Goal: Task Accomplishment & Management: Manage account settings

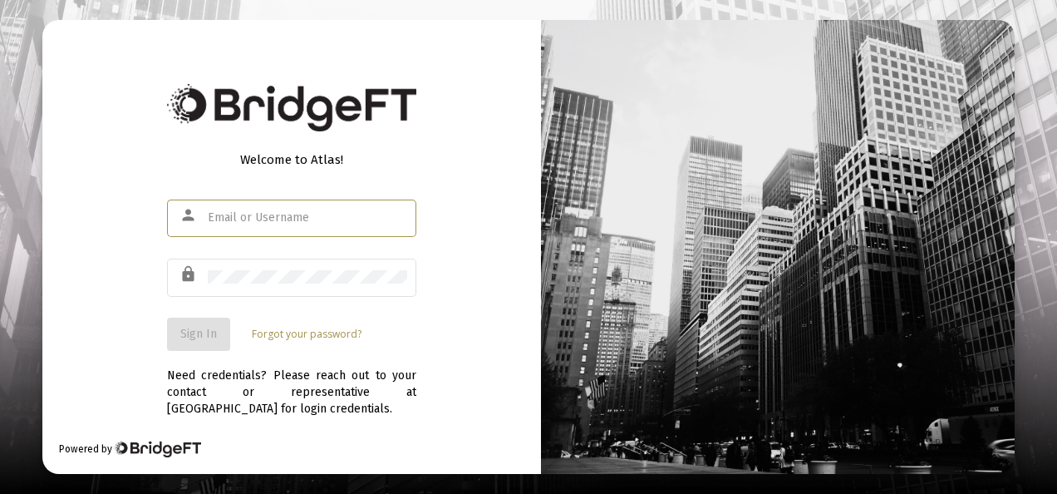
click at [258, 214] on input "text" at bounding box center [307, 217] width 199 height 13
type input "[EMAIL_ADDRESS][DOMAIN_NAME]"
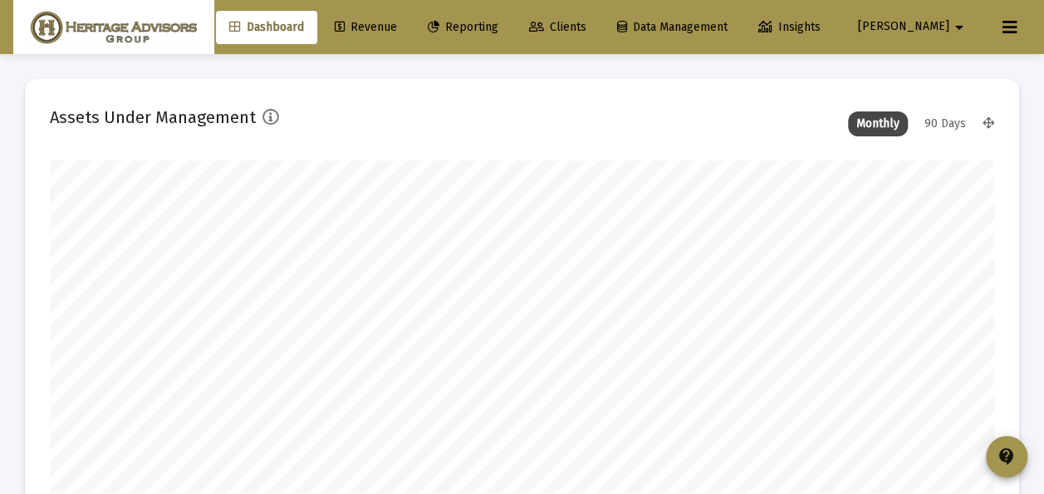
scroll to position [332, 944]
type input "[DATE]"
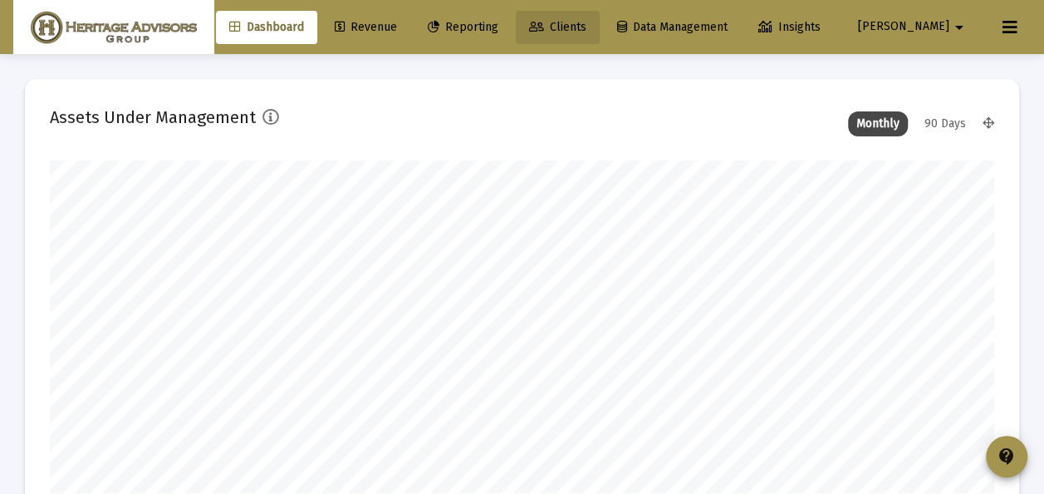
click at [587, 23] on span "Clients" at bounding box center [557, 27] width 57 height 14
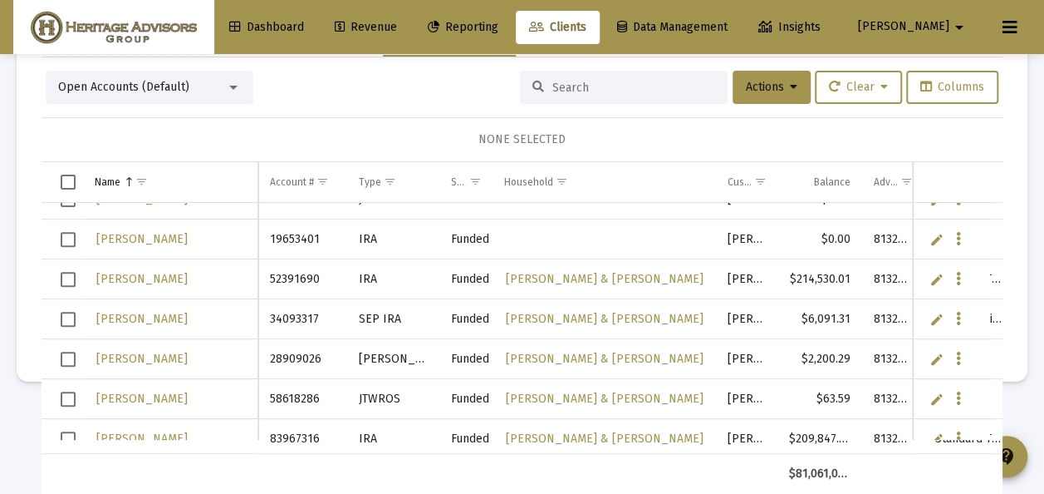
scroll to position [18211, 0]
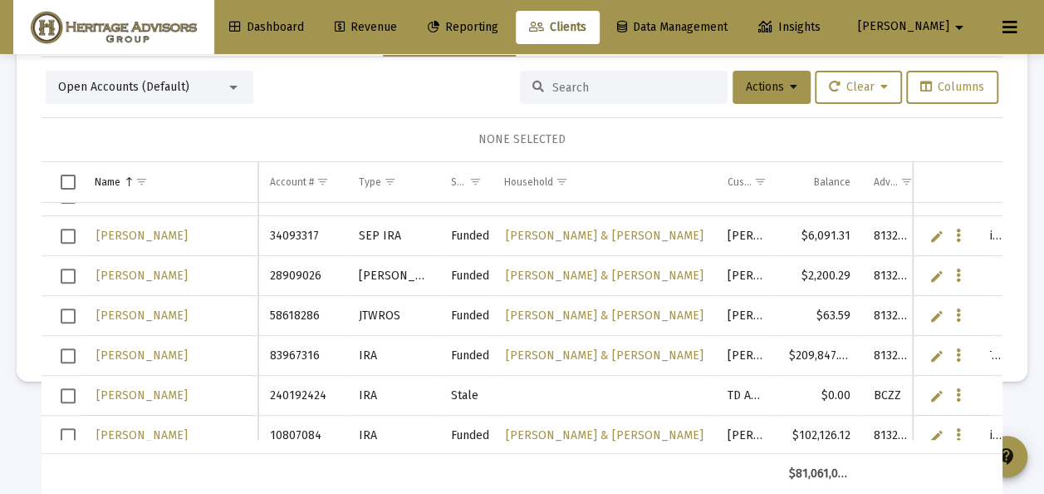
click at [930, 273] on link "Edit" at bounding box center [937, 275] width 15 height 15
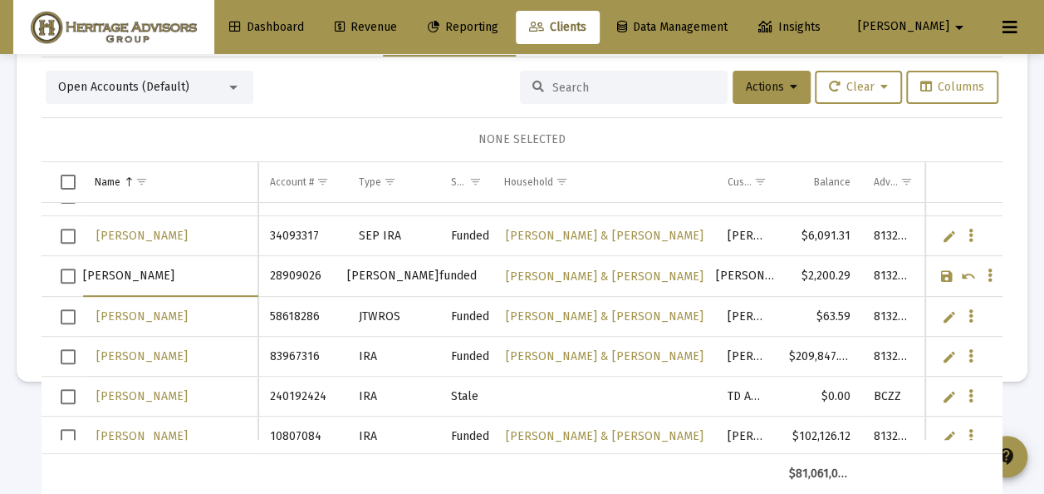
click at [961, 273] on link "Cancel" at bounding box center [968, 275] width 15 height 15
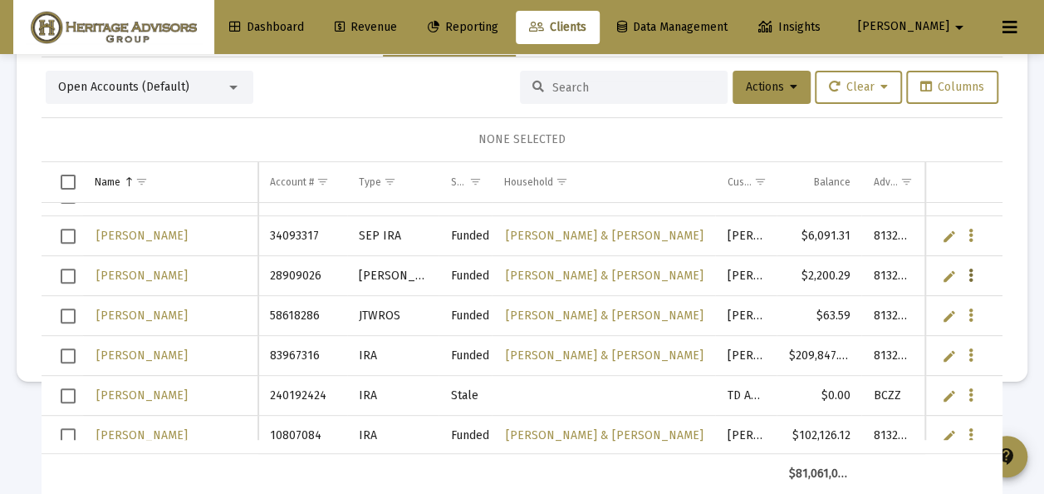
click at [969, 273] on icon "Data grid" at bounding box center [971, 276] width 5 height 20
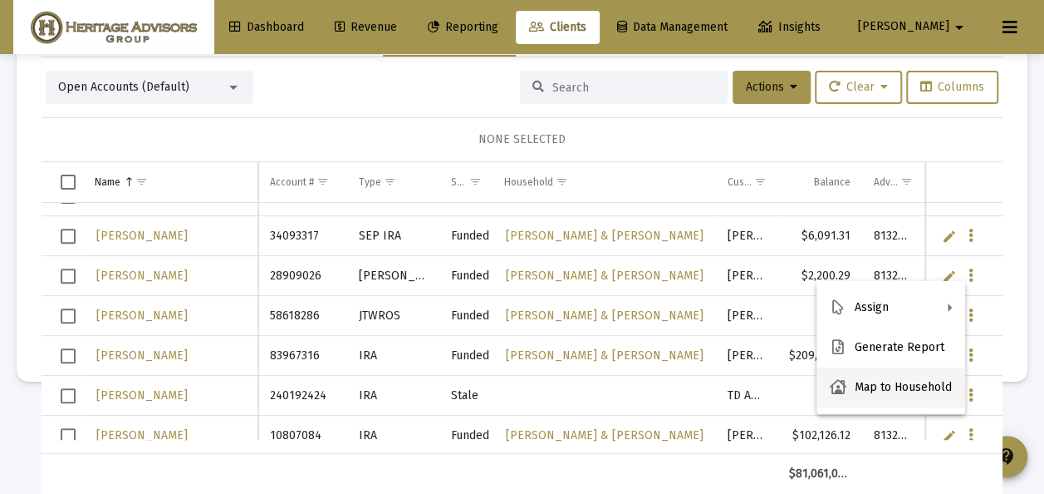
click at [881, 382] on button "Map to Household" at bounding box center [891, 387] width 149 height 40
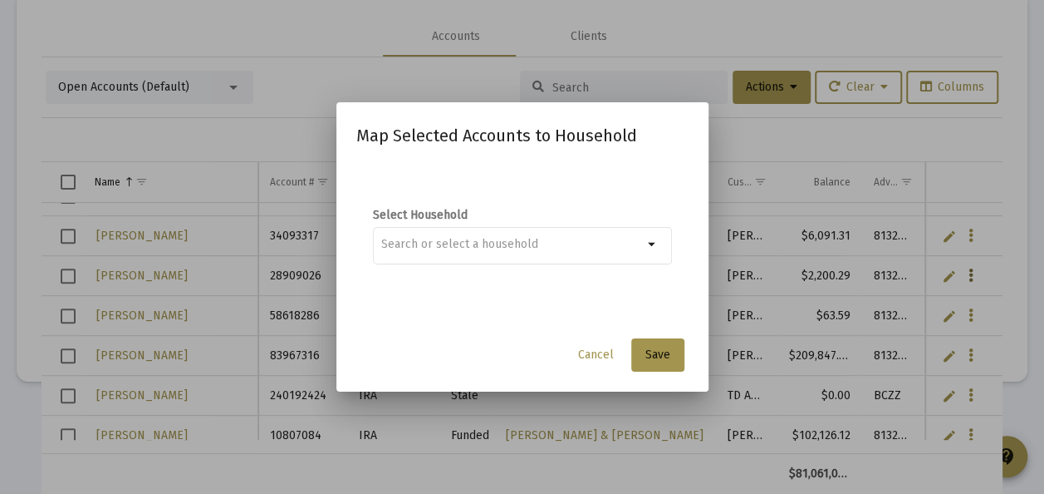
scroll to position [0, 0]
type input "[PERSON_NAME]"
click at [660, 352] on span "Save" at bounding box center [658, 354] width 25 height 14
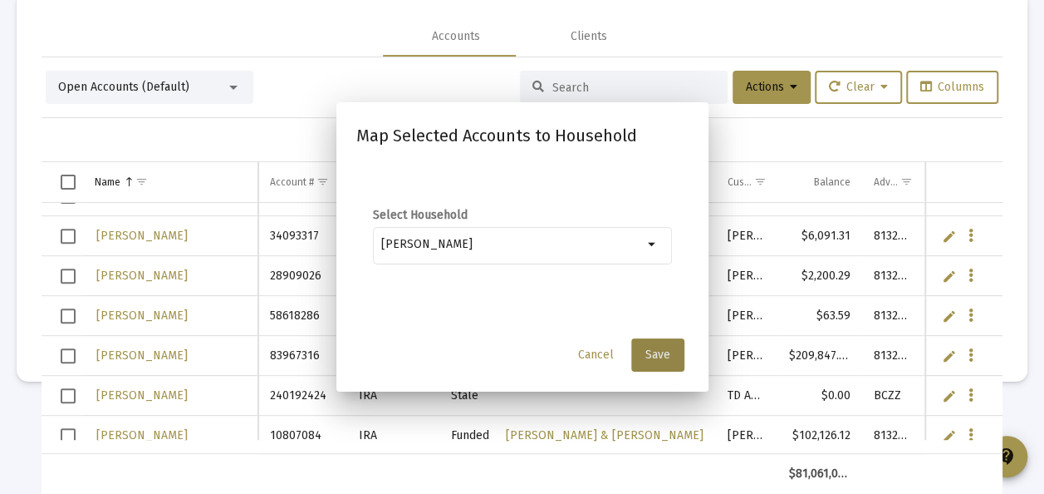
scroll to position [78, 0]
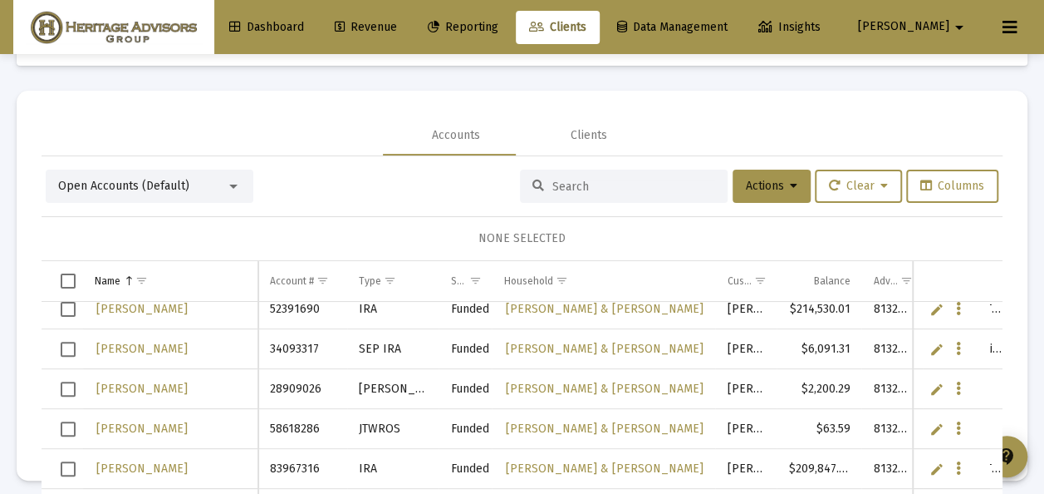
scroll to position [18211, 0]
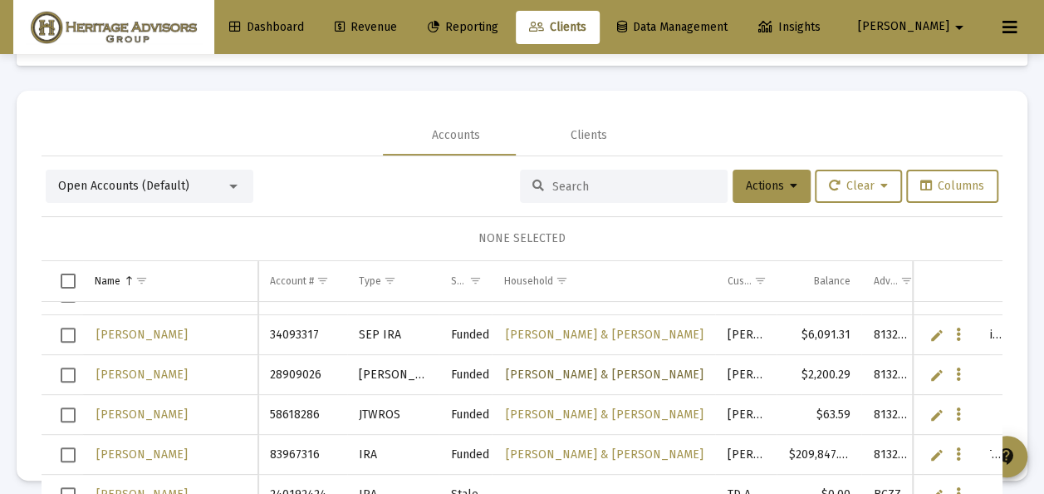
click at [545, 371] on span "[PERSON_NAME] & [PERSON_NAME]" at bounding box center [604, 374] width 198 height 14
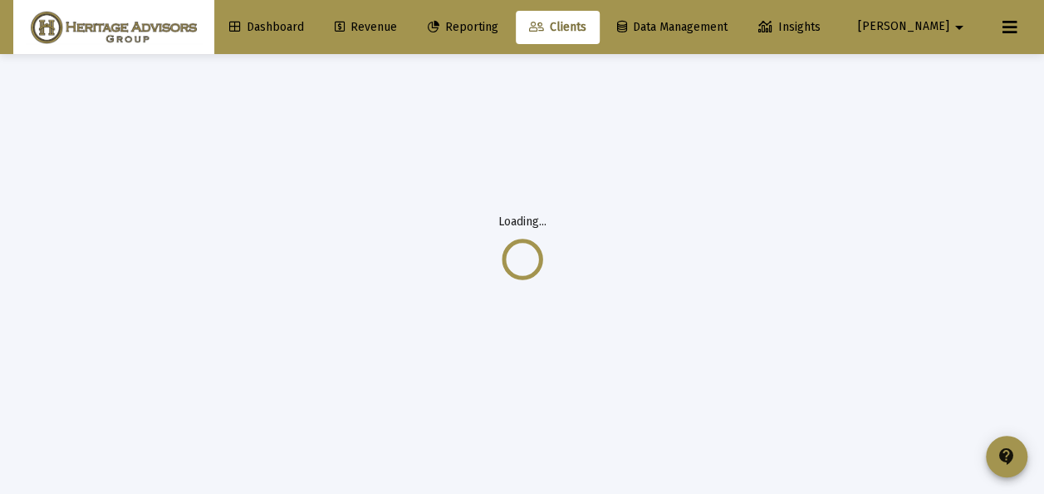
scroll to position [54, 0]
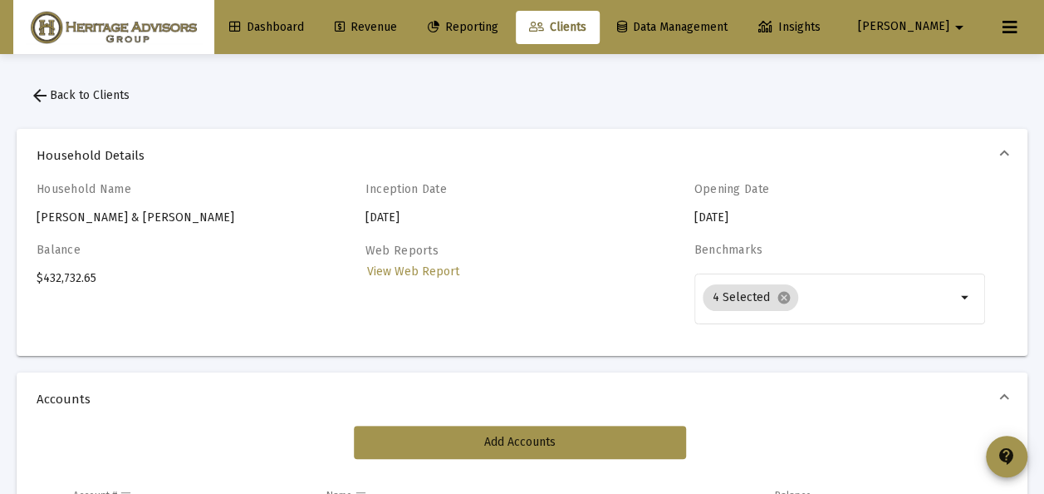
click at [54, 90] on span "arrow_back Back to Clients" at bounding box center [80, 95] width 100 height 14
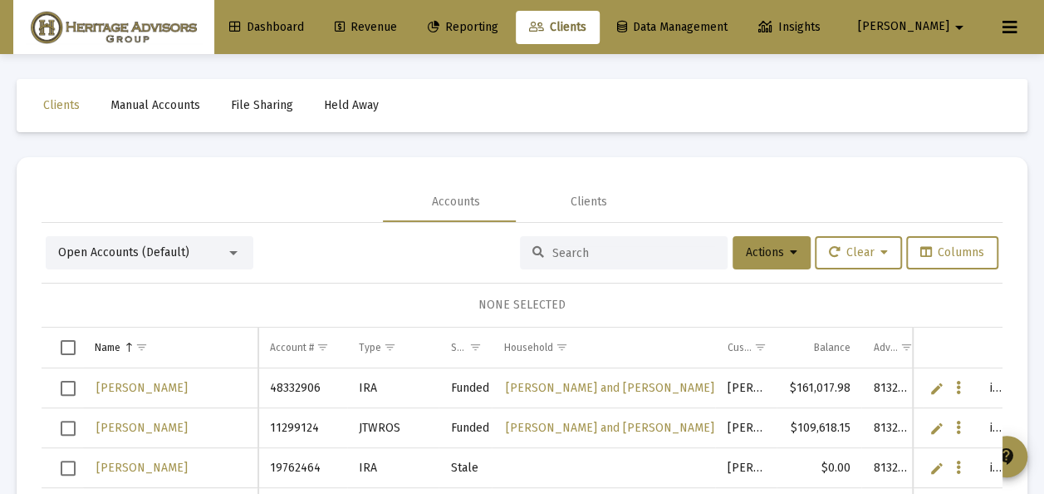
click at [238, 251] on div at bounding box center [233, 252] width 15 height 13
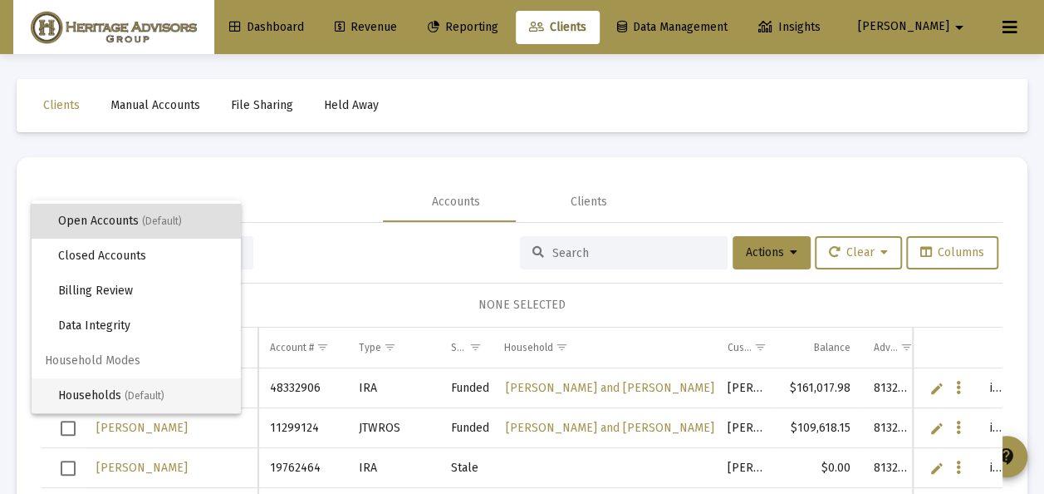
click at [106, 395] on span "Households (Default)" at bounding box center [142, 395] width 169 height 35
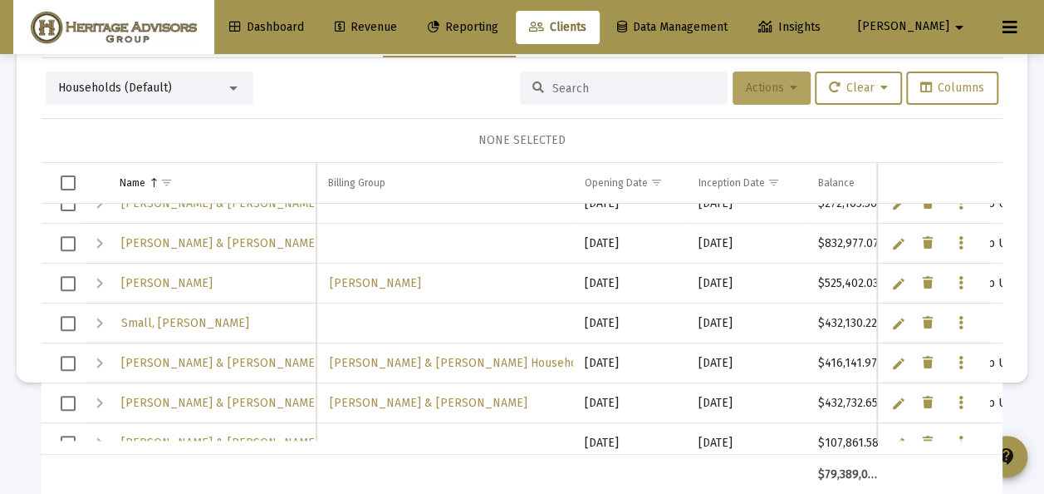
click at [781, 88] on button "Actions" at bounding box center [772, 87] width 78 height 33
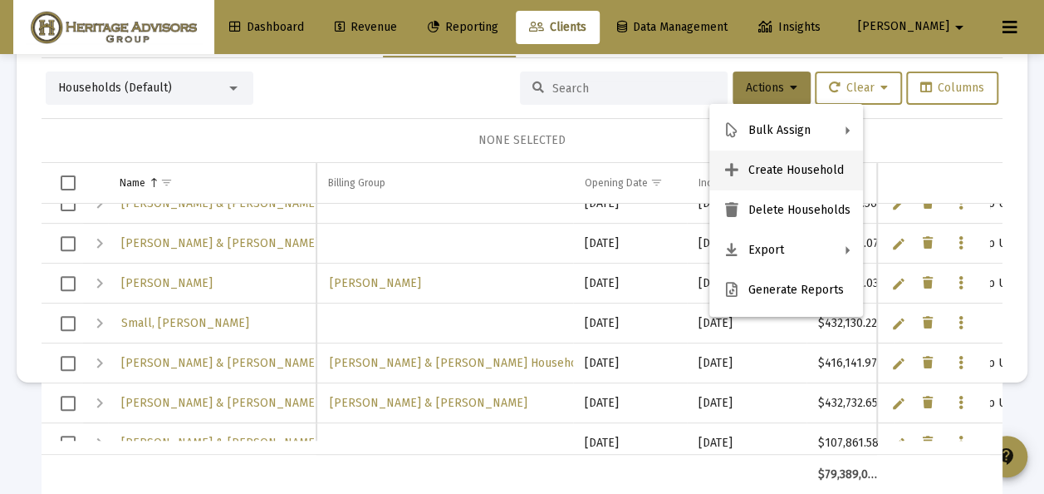
click at [751, 166] on button "Create Household" at bounding box center [787, 170] width 154 height 40
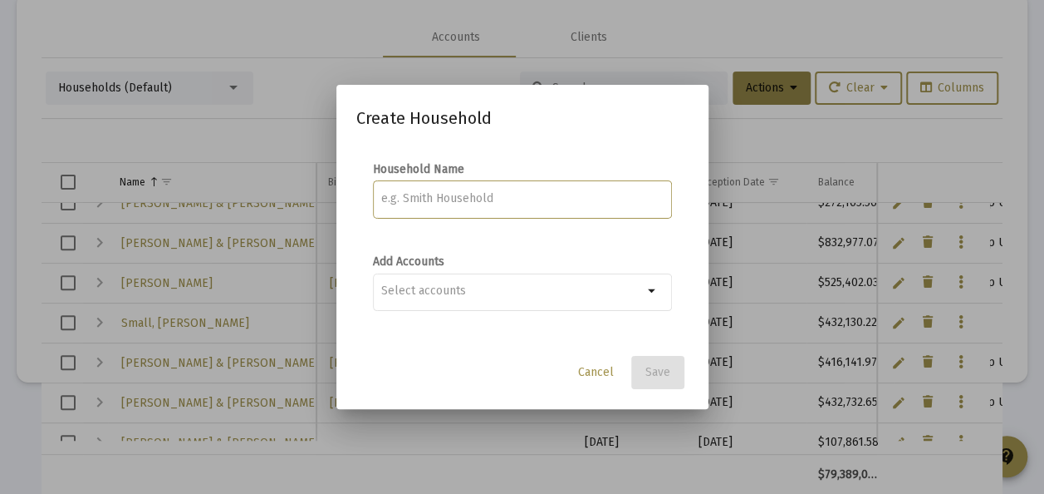
click at [434, 196] on input at bounding box center [522, 198] width 282 height 13
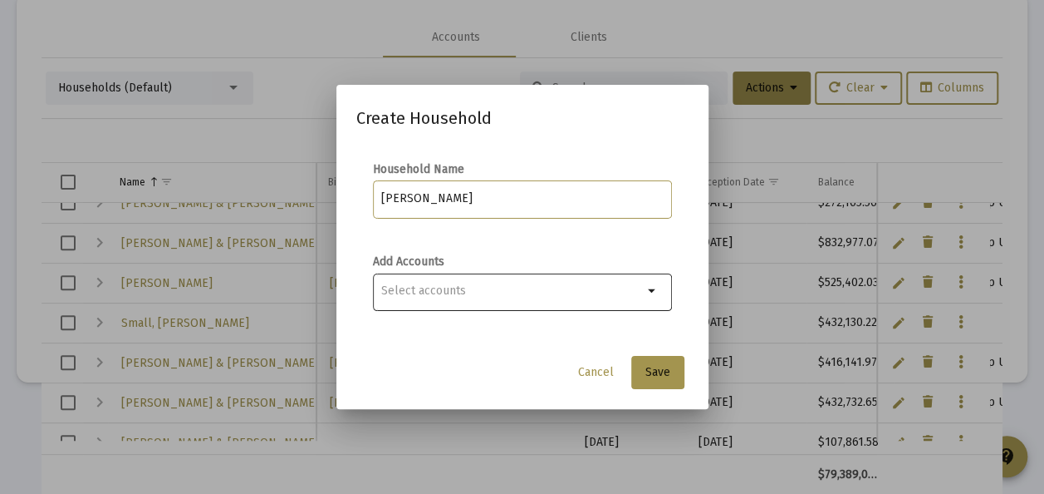
type input "[PERSON_NAME]"
click at [648, 287] on mat-icon "arrow_drop_down" at bounding box center [653, 291] width 20 height 20
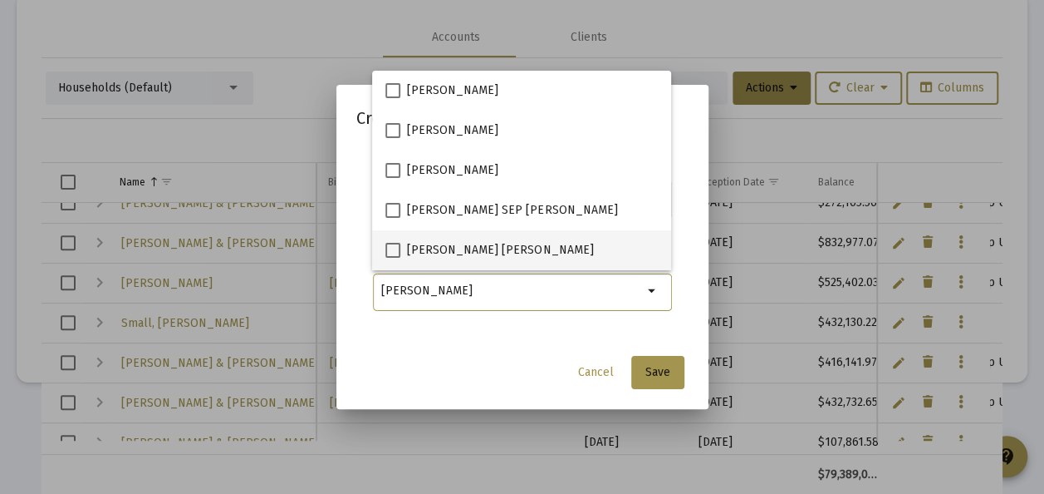
type input "[PERSON_NAME]"
click at [394, 246] on span at bounding box center [392, 250] width 15 height 15
click at [393, 258] on input "Sovich, Marcus Roth IRA" at bounding box center [392, 258] width 1 height 1
checkbox input "true"
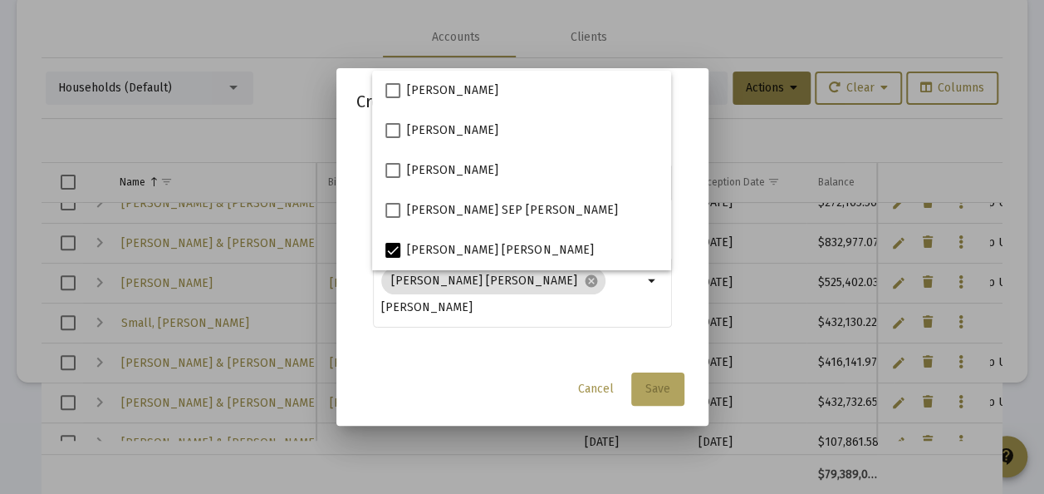
click at [661, 389] on span "Save" at bounding box center [658, 388] width 25 height 14
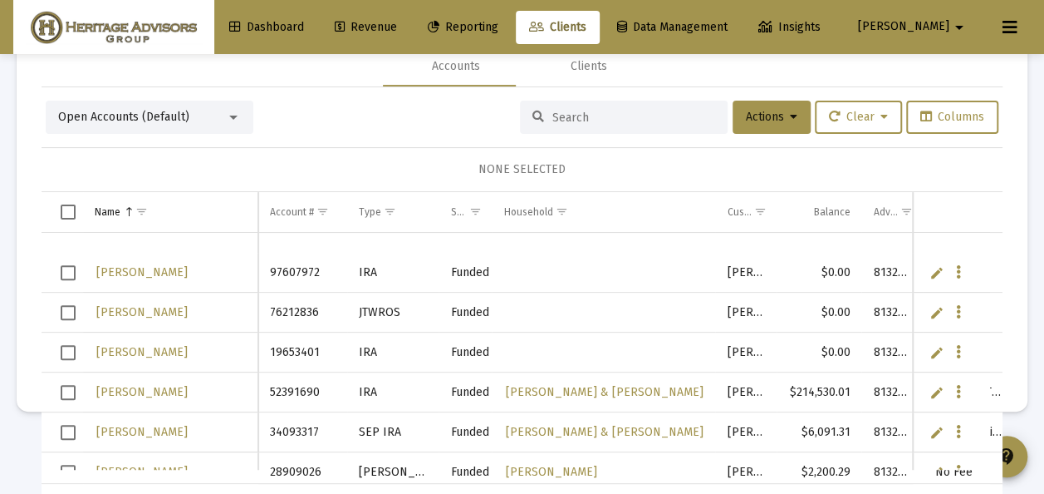
scroll to position [18128, 0]
